Goal: Transaction & Acquisition: Download file/media

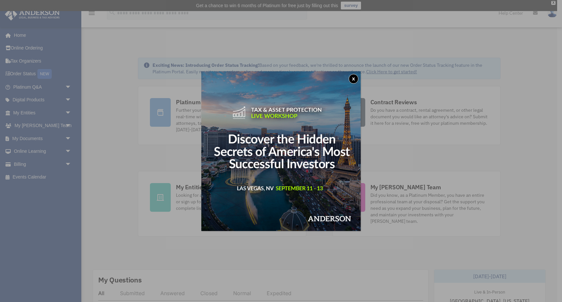
click at [353, 78] on button "x" at bounding box center [354, 79] width 10 height 10
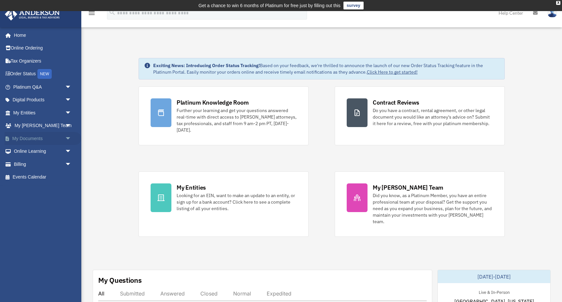
click at [30, 137] on link "My Documents arrow_drop_down" at bounding box center [43, 138] width 77 height 13
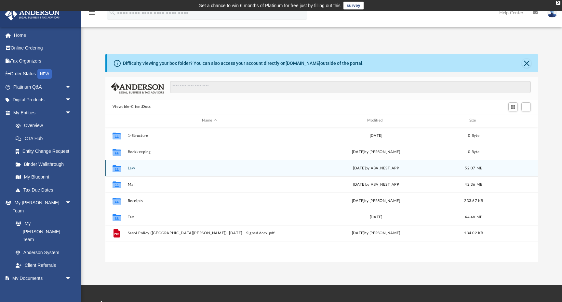
click at [129, 167] on button "Law" at bounding box center [210, 168] width 164 height 4
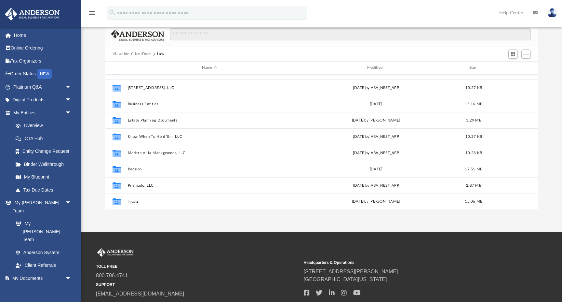
scroll to position [61, 0]
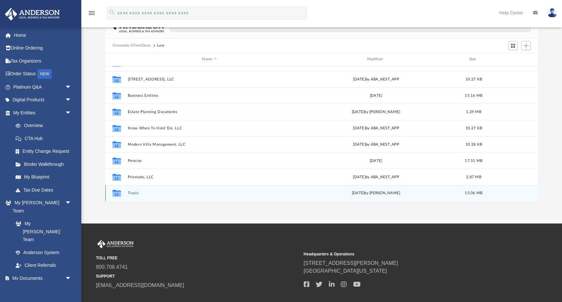
click at [133, 193] on button "Trusts" at bounding box center [210, 193] width 164 height 4
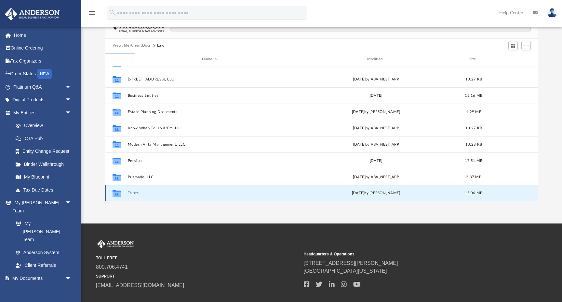
scroll to position [0, 0]
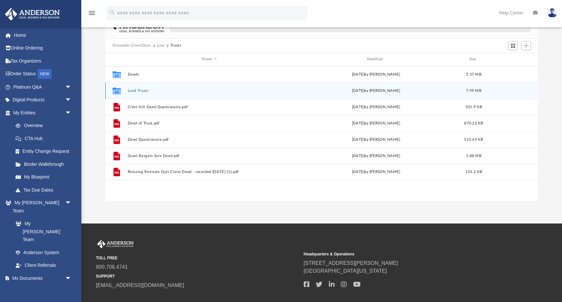
click at [140, 90] on button "Land Trusts" at bounding box center [210, 91] width 164 height 4
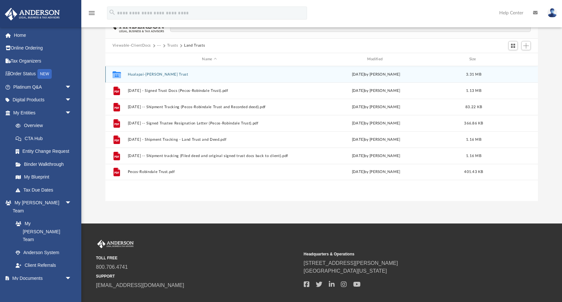
click at [146, 73] on button "Hualapai-Twain Trust" at bounding box center [210, 74] width 164 height 4
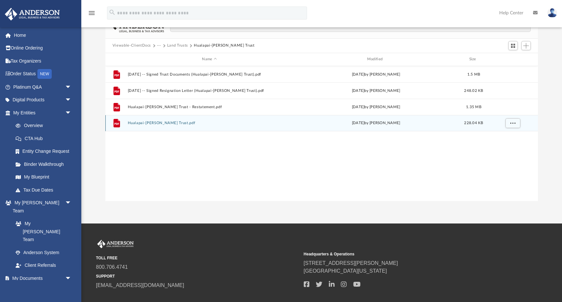
click at [160, 121] on button "Hualapai-Twain Trust.pdf" at bounding box center [210, 123] width 164 height 4
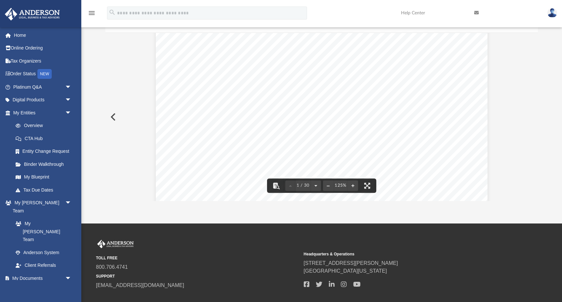
scroll to position [17, 0]
click at [407, 84] on div "CONFIRMATION OF NAMES AND FIDUCIARIES FOR THE HUALAPAI - TWAIN TRUST Trust Info…" at bounding box center [322, 236] width 332 height 430
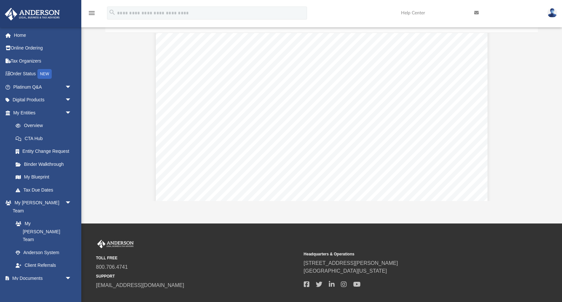
scroll to position [6396, 0]
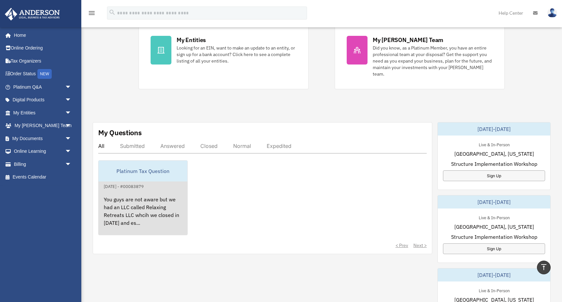
scroll to position [118, 0]
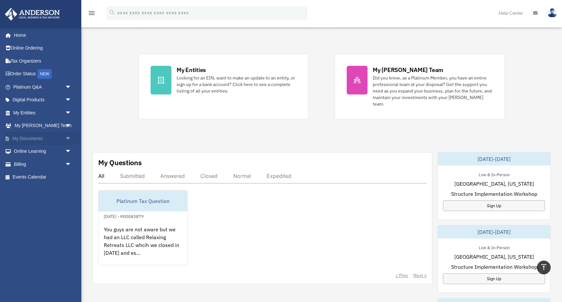
click at [31, 138] on link "My Documents arrow_drop_down" at bounding box center [43, 138] width 77 height 13
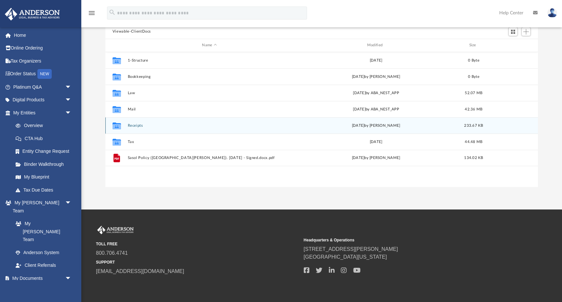
scroll to position [74, 0]
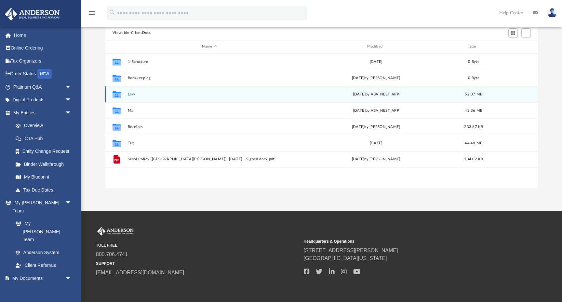
click at [133, 93] on button "Law" at bounding box center [210, 94] width 164 height 4
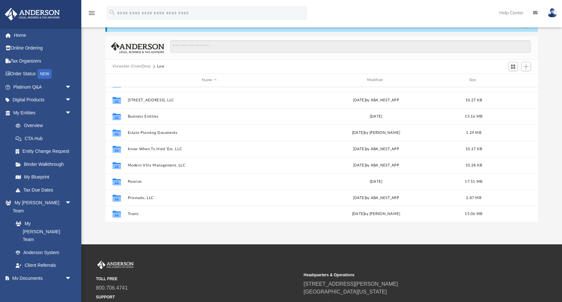
scroll to position [28, 0]
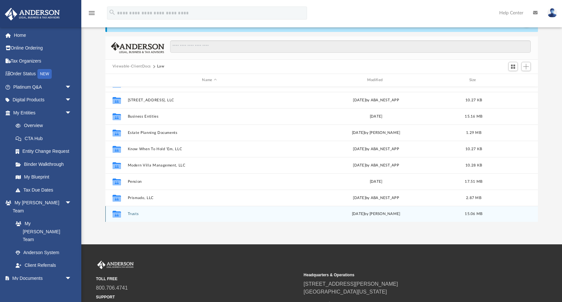
click at [132, 212] on button "Trusts" at bounding box center [210, 214] width 164 height 4
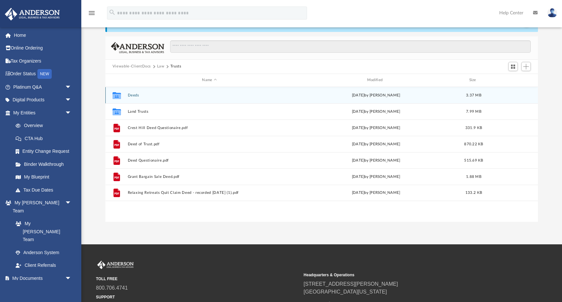
scroll to position [0, 0]
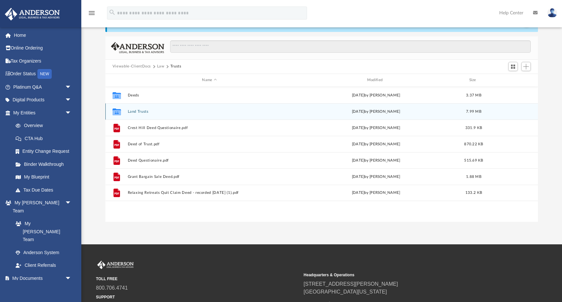
click at [137, 111] on button "Land Trusts" at bounding box center [210, 111] width 164 height 4
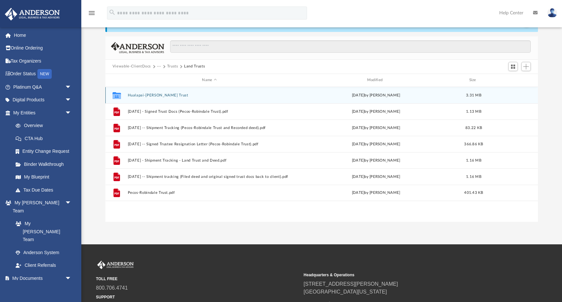
click at [144, 93] on button "Hualapai-[PERSON_NAME] Trust" at bounding box center [210, 95] width 164 height 4
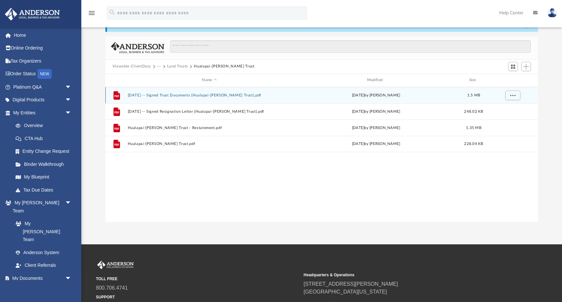
click at [199, 94] on button "[DATE] -- Signed Trust Documents (Hualapai-[PERSON_NAME] Trust).pdf" at bounding box center [210, 95] width 164 height 4
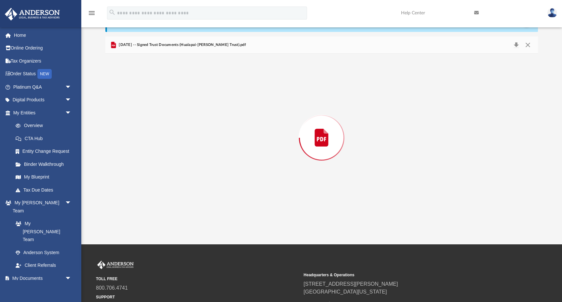
click at [199, 94] on div "Preview" at bounding box center [321, 138] width 433 height 168
click at [516, 43] on button "Download" at bounding box center [517, 45] width 12 height 10
